Goal: Task Accomplishment & Management: Use online tool/utility

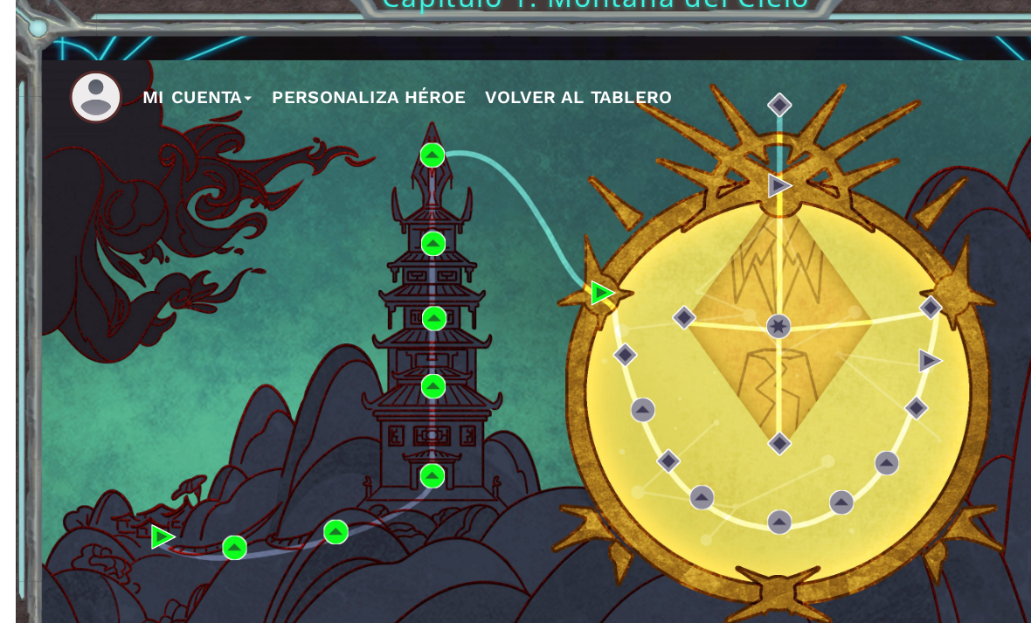
scroll to position [28, 0]
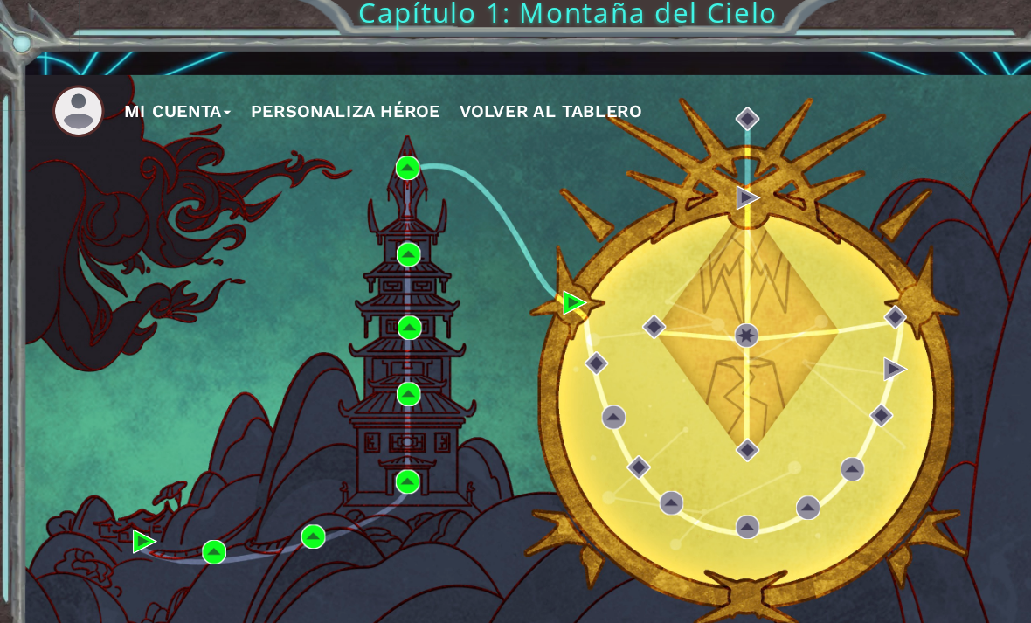
click at [339, 145] on div "Mi Cuenta Personaliza Héroe Volver al Tablero" at bounding box center [495, 323] width 948 height 500
click at [378, 150] on img at bounding box center [370, 158] width 22 height 22
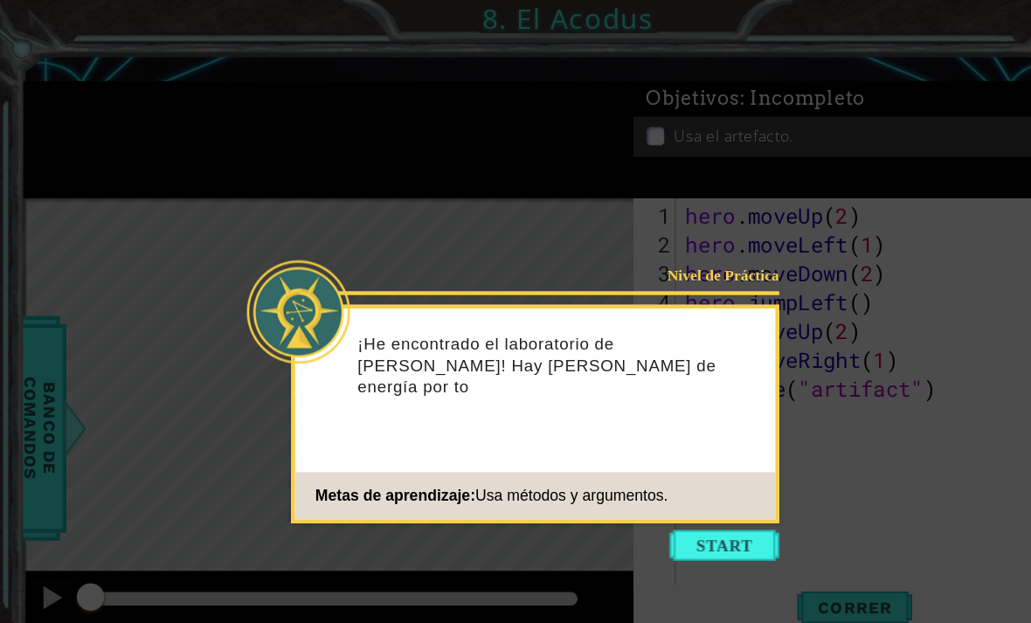
click at [695, 493] on button "Start" at bounding box center [658, 495] width 100 height 28
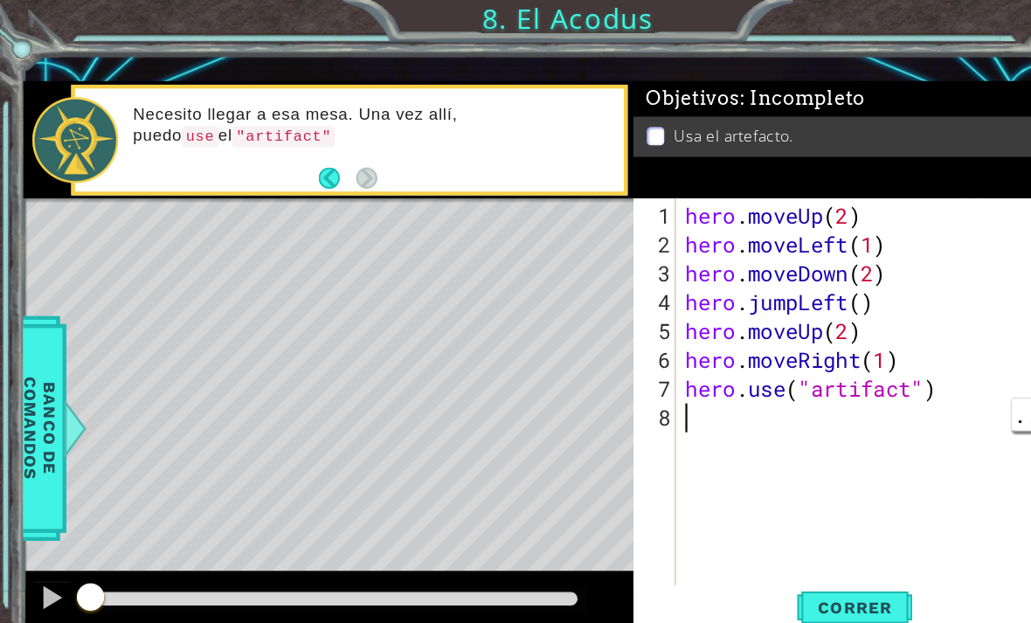
click at [802, 549] on span "Correr" at bounding box center [776, 550] width 102 height 17
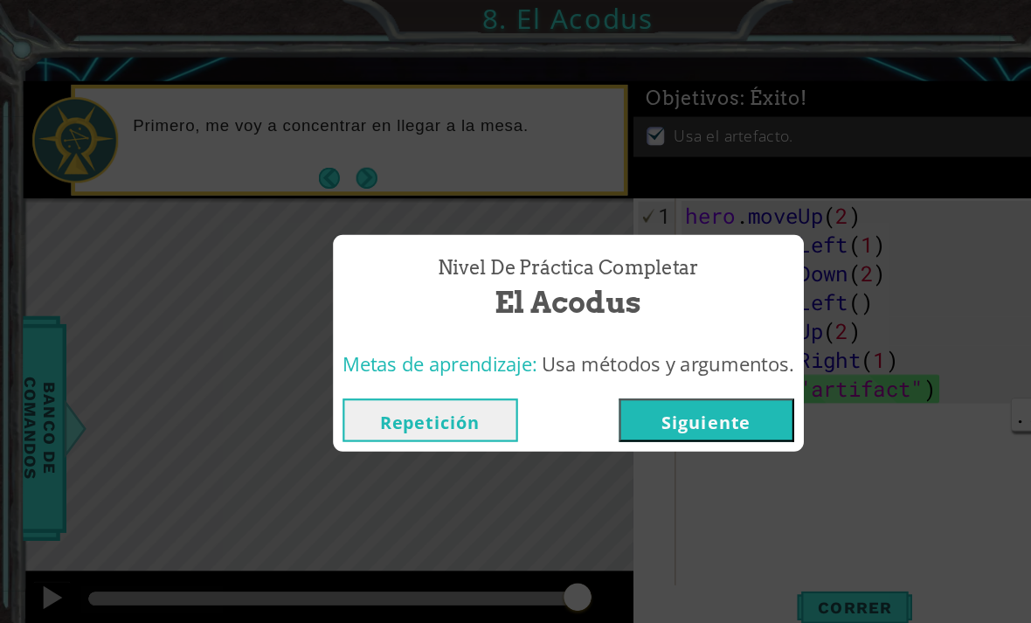
click at [639, 379] on button "Siguiente" at bounding box center [641, 381] width 159 height 39
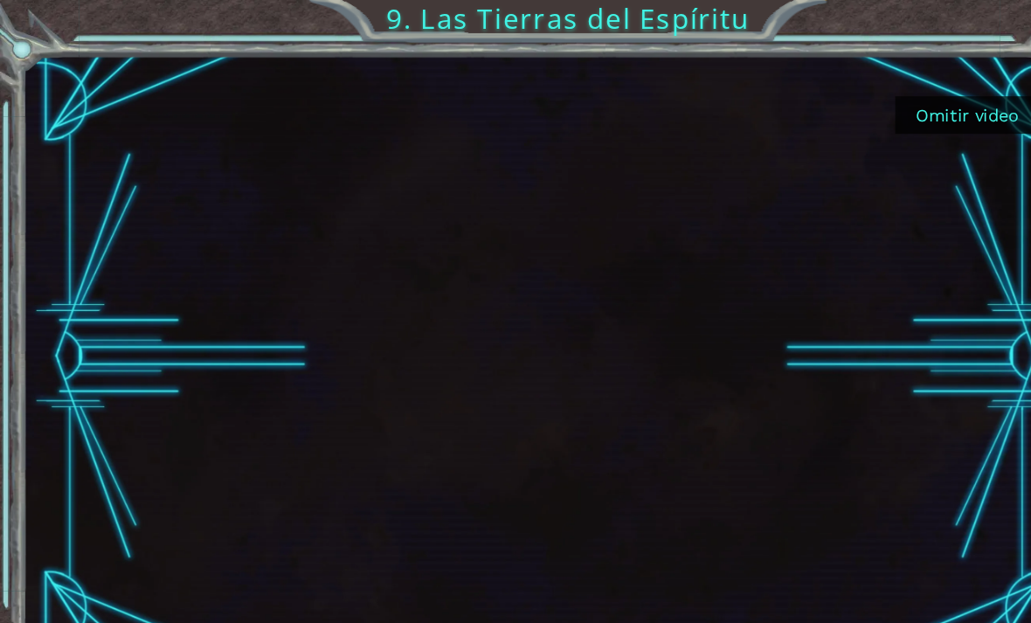
click at [894, 97] on button "Omitir video" at bounding box center [877, 104] width 131 height 34
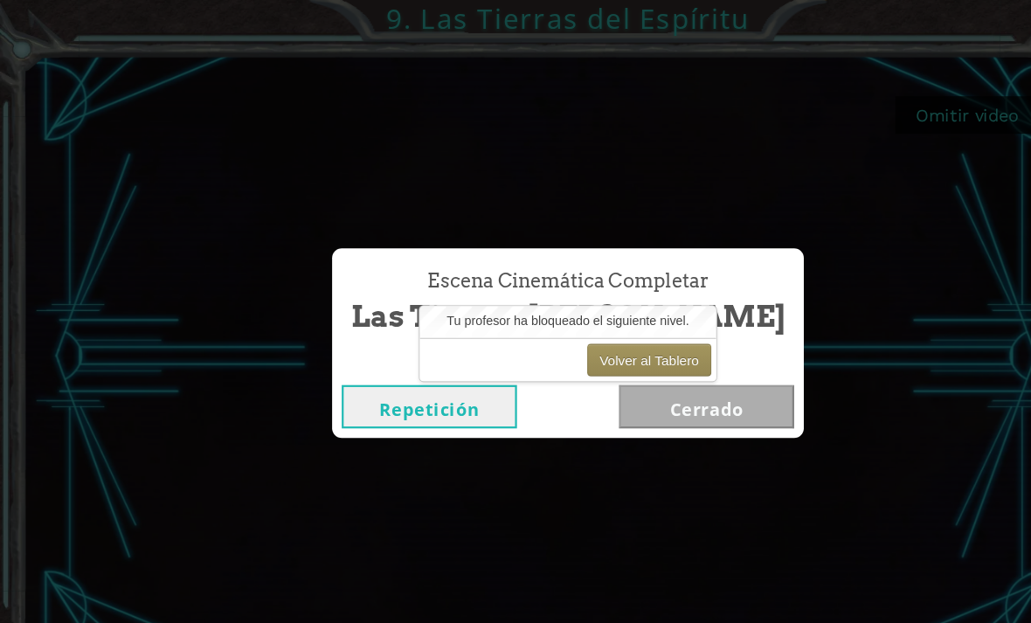
click at [616, 324] on button "Volver al Tablero" at bounding box center [589, 327] width 113 height 30
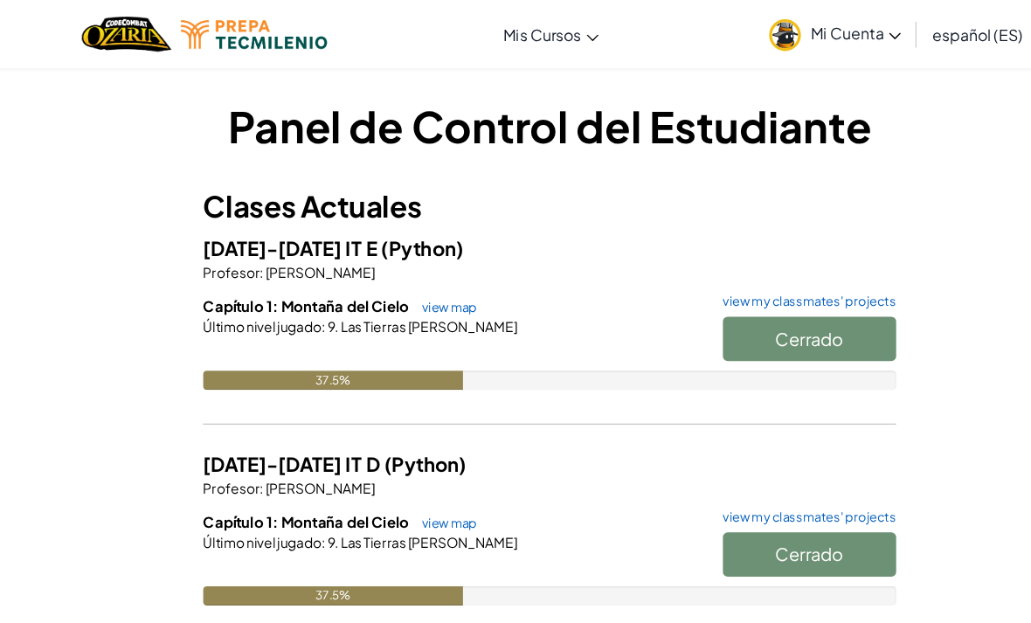
click at [135, 20] on img "Home" at bounding box center [131, 31] width 81 height 36
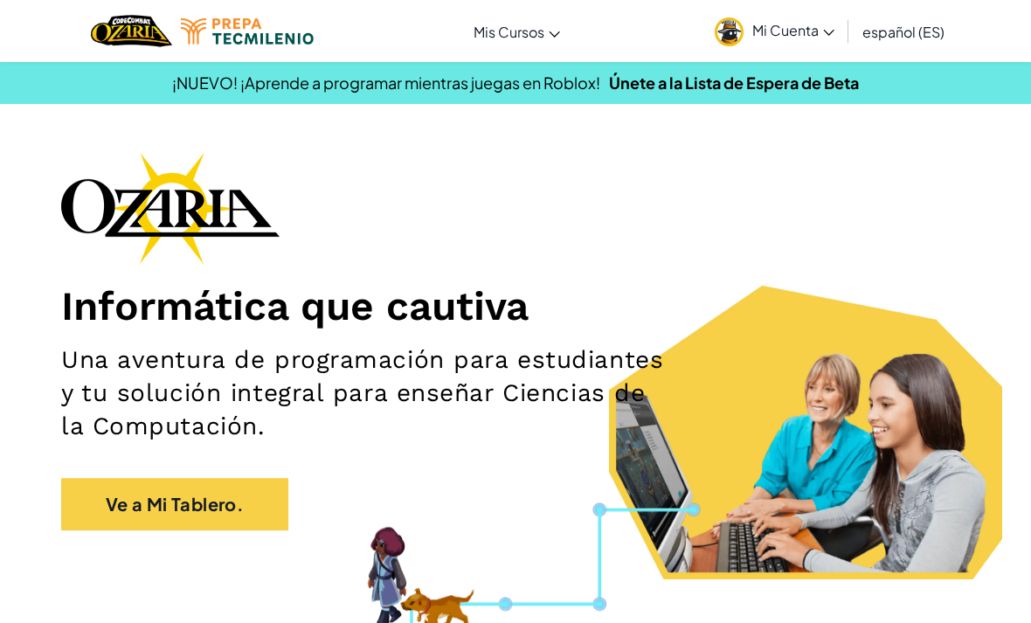
click at [0, 0] on link "Aula de Ozaria" at bounding box center [0, 0] width 0 height 0
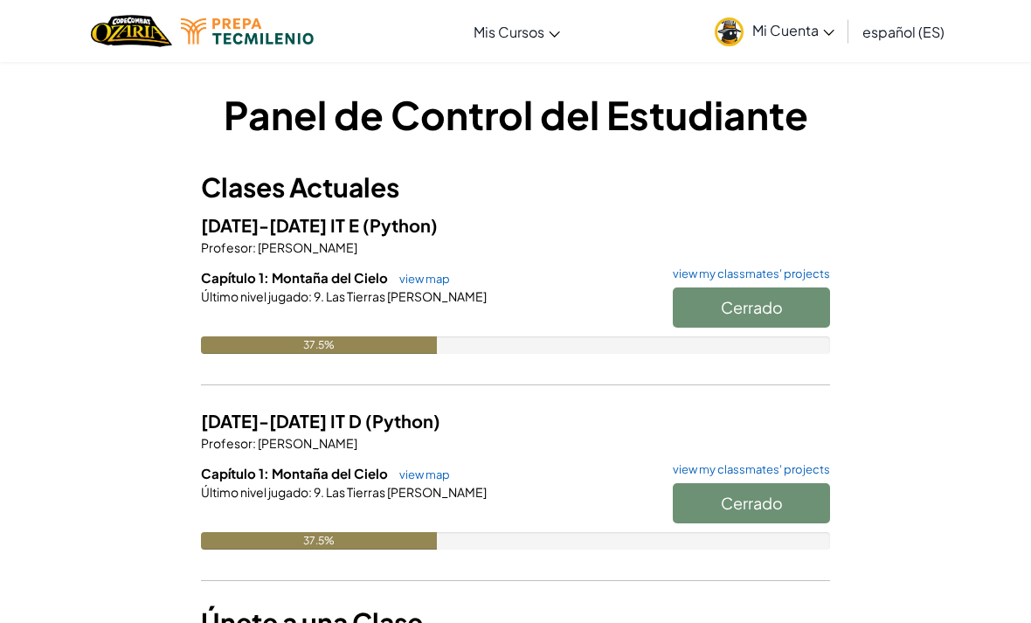
click at [416, 293] on span "Las Tierras [PERSON_NAME]" at bounding box center [405, 296] width 162 height 16
click at [429, 289] on span "Las Tierras [PERSON_NAME]" at bounding box center [405, 296] width 162 height 16
click at [428, 281] on link "view map" at bounding box center [419, 279] width 59 height 14
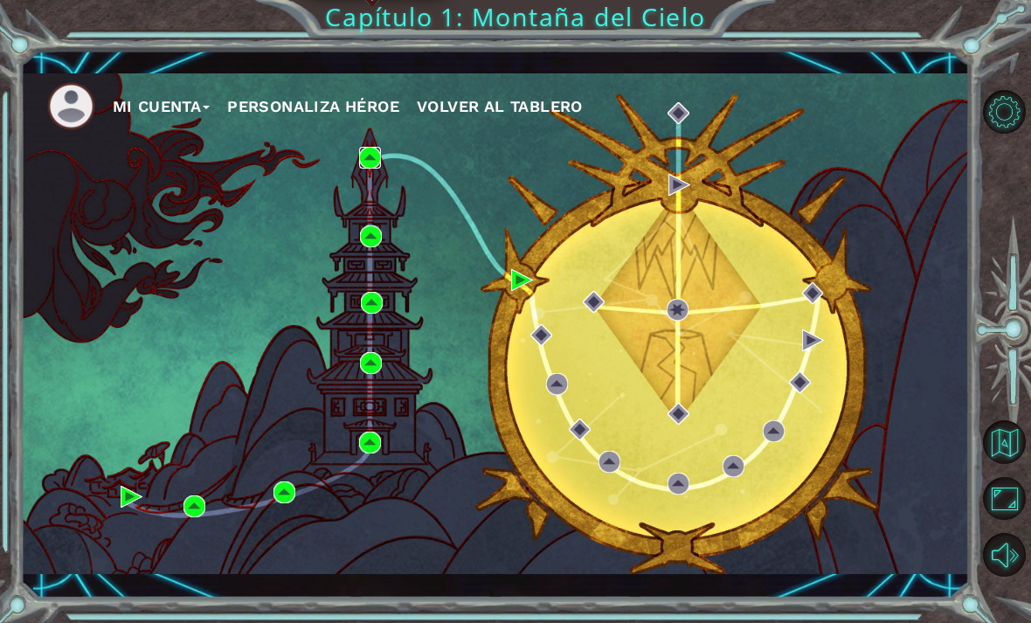
click at [366, 150] on img at bounding box center [370, 158] width 22 height 22
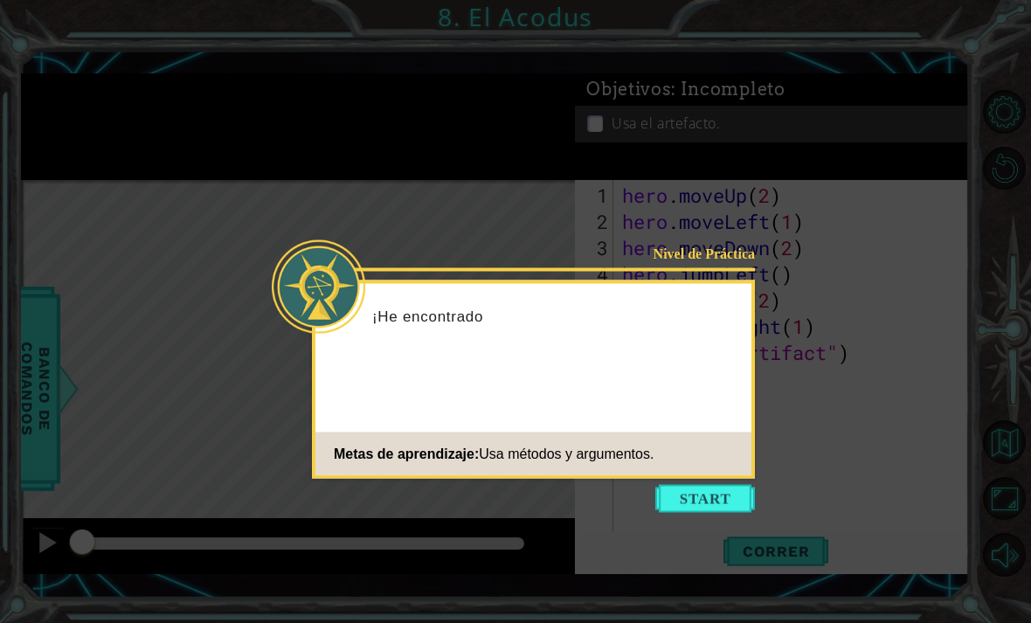
click at [720, 497] on button "Start" at bounding box center [705, 499] width 100 height 28
